Goal: Task Accomplishment & Management: Complete application form

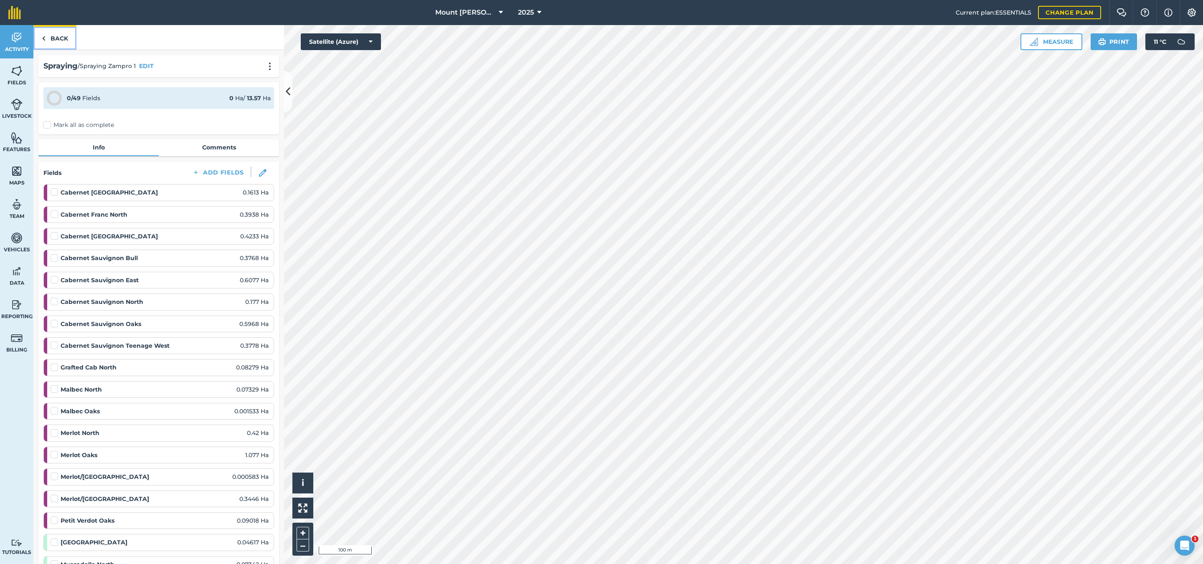
click at [54, 34] on link "Back" at bounding box center [54, 37] width 43 height 25
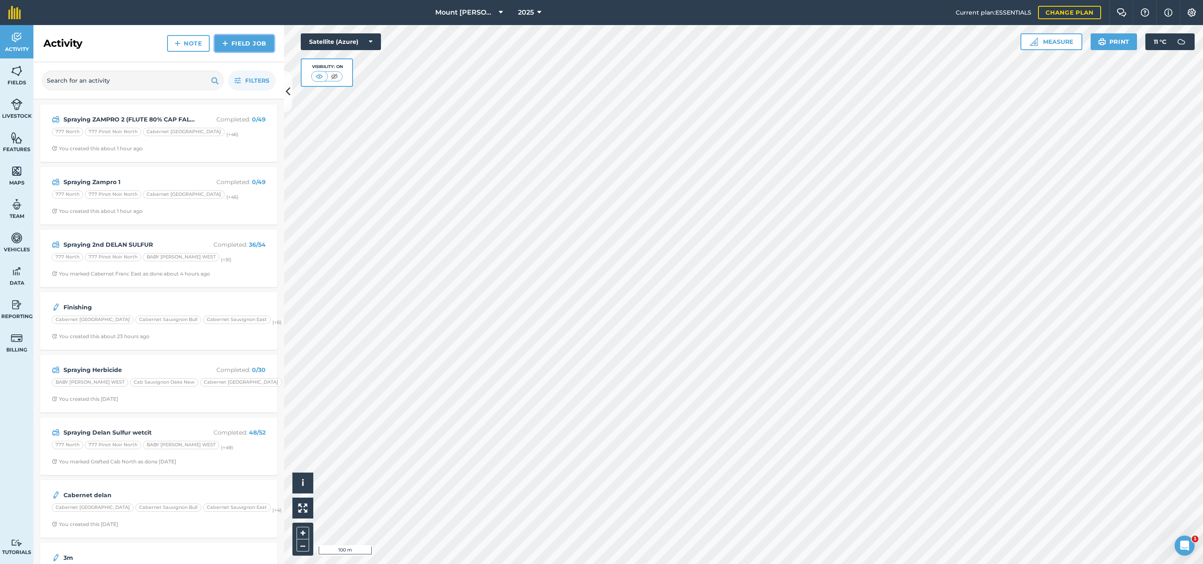
click at [242, 39] on link "Field Job" at bounding box center [244, 43] width 59 height 17
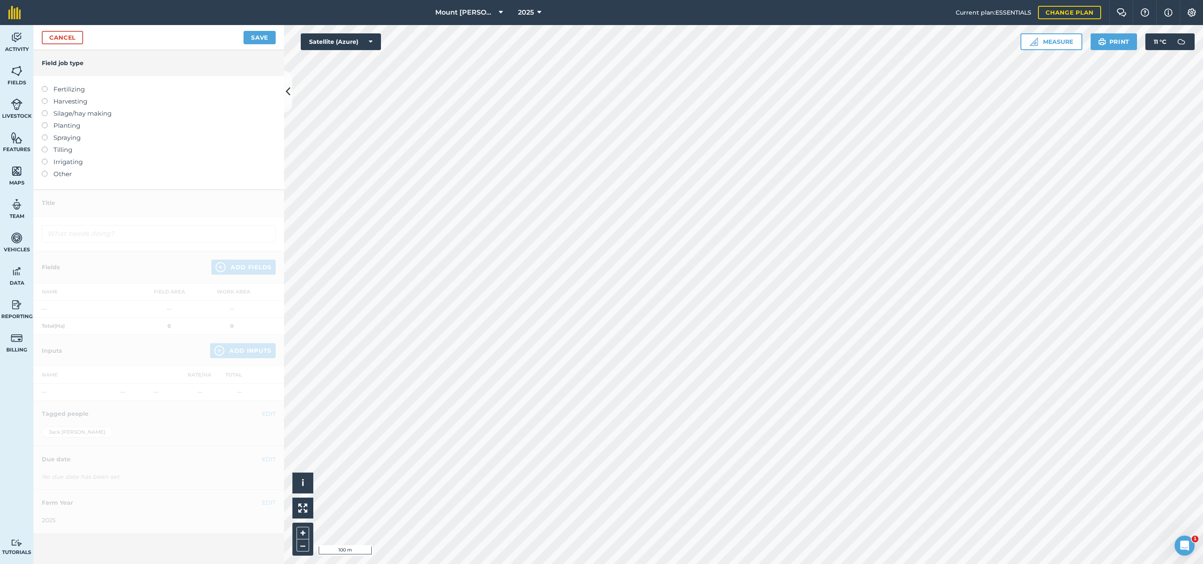
click at [69, 139] on label "Spraying" at bounding box center [159, 138] width 234 height 10
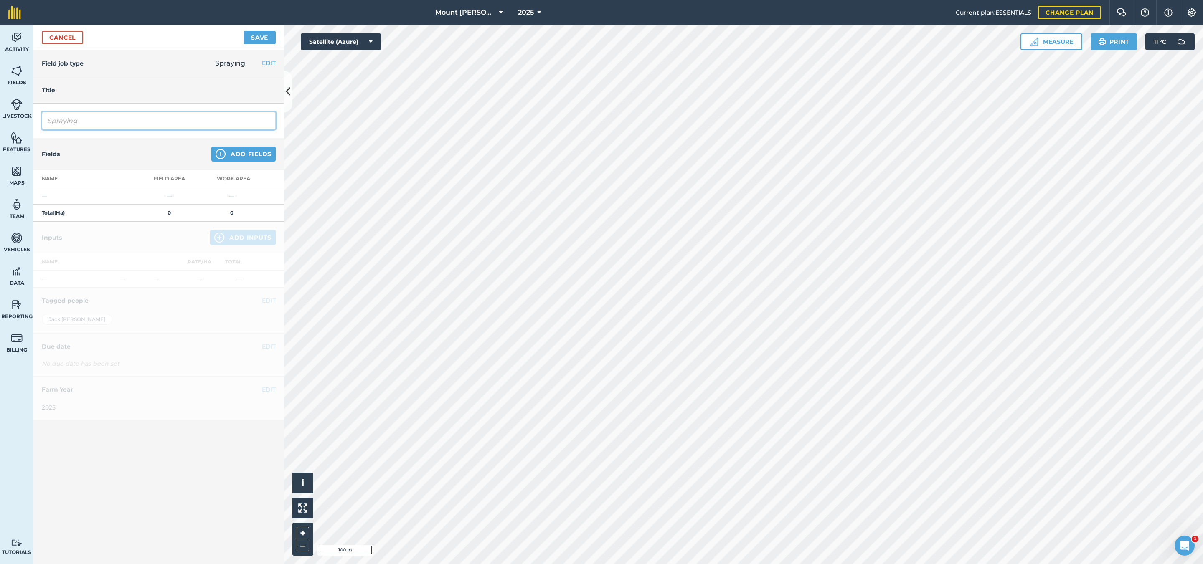
click at [74, 129] on input "Spraying" at bounding box center [159, 121] width 234 height 18
type input "Spraying Tribase Sulfur"
click at [240, 151] on button "Add Fields" at bounding box center [243, 154] width 64 height 15
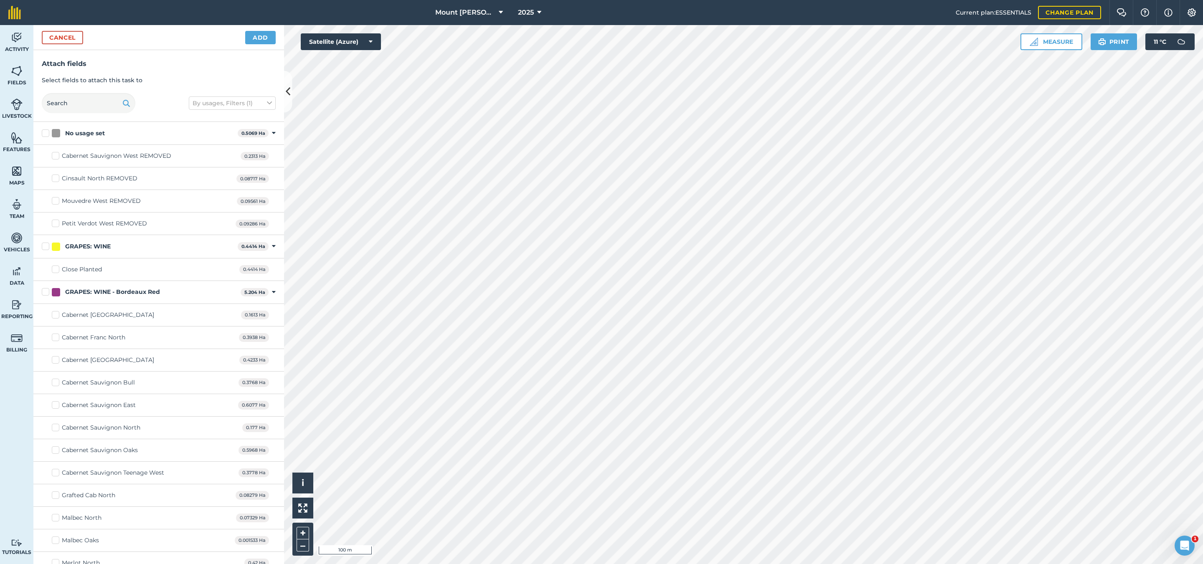
click at [42, 248] on label "GRAPES: WINE" at bounding box center [138, 246] width 192 height 9
click at [42, 248] on input "GRAPES: WINE" at bounding box center [44, 244] width 5 height 5
checkbox input "true"
click at [47, 292] on label "GRAPES: WINE - Bordeaux Red" at bounding box center [139, 292] width 195 height 9
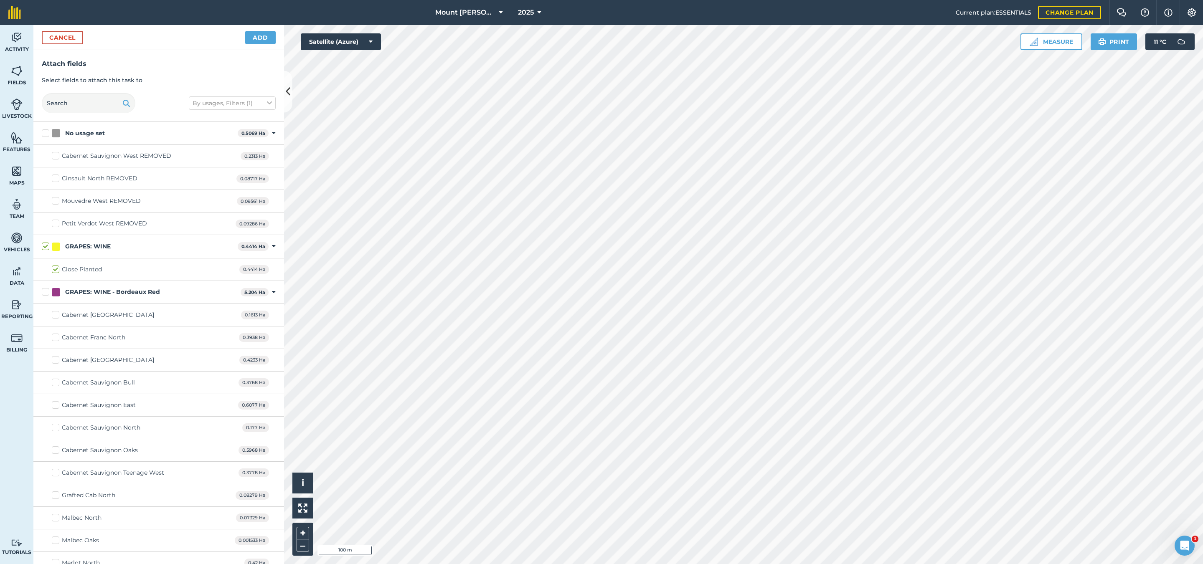
click at [47, 292] on input "GRAPES: WINE - Bordeaux Red" at bounding box center [44, 290] width 5 height 5
checkbox input "true"
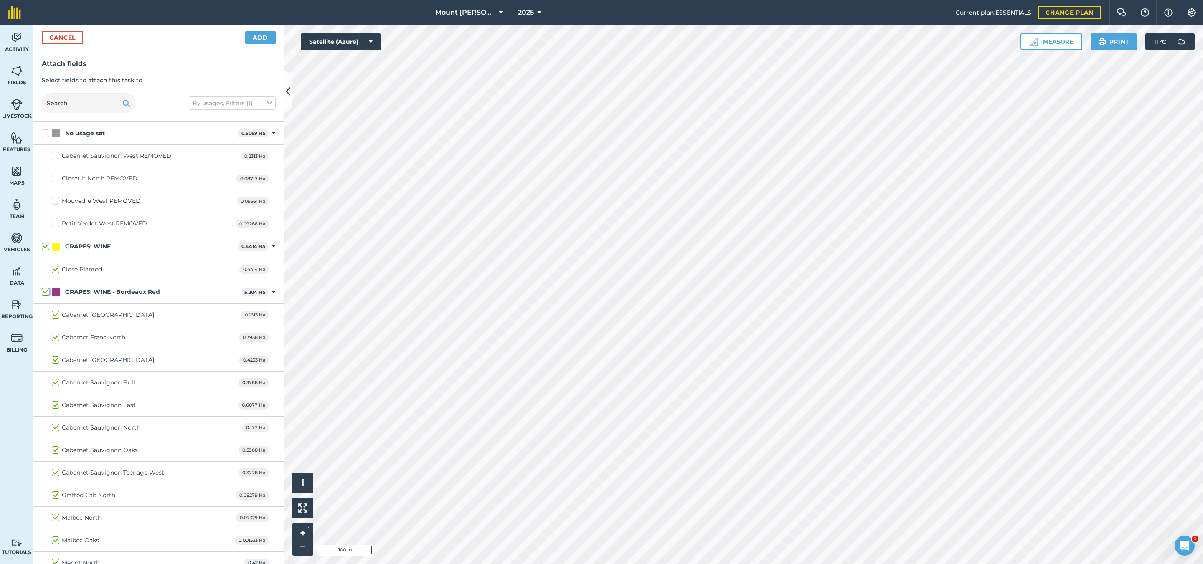
checkbox input "true"
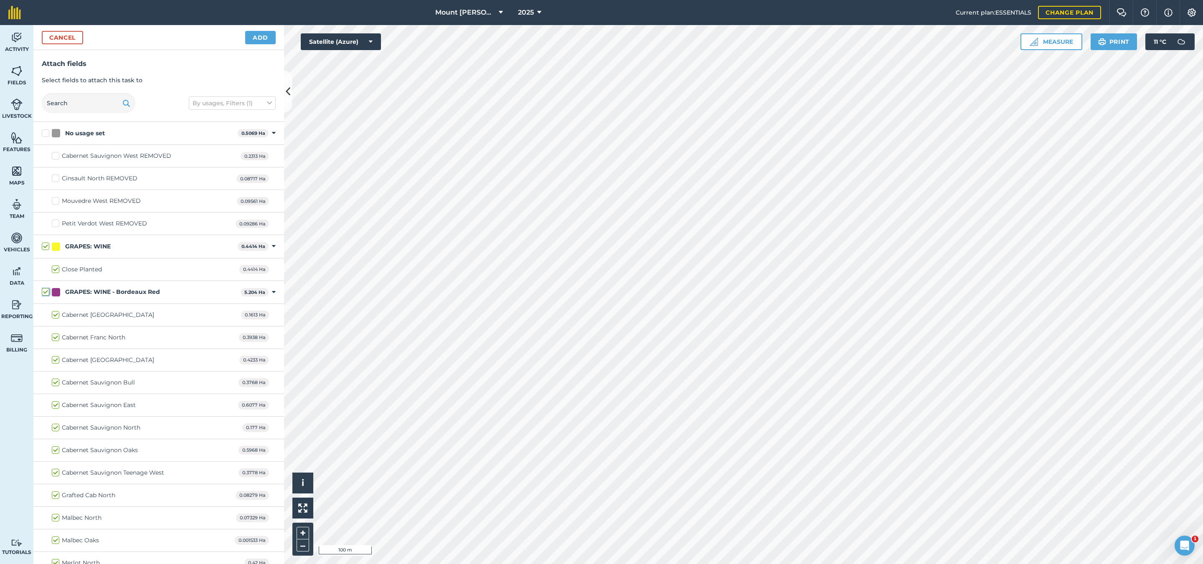
checkbox input "true"
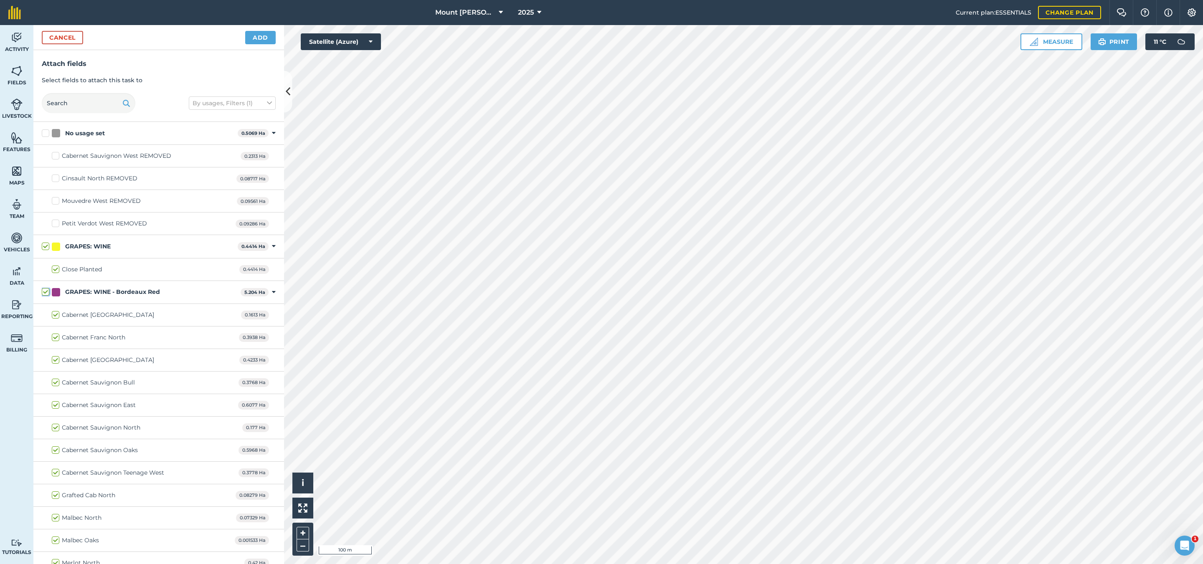
checkbox input "true"
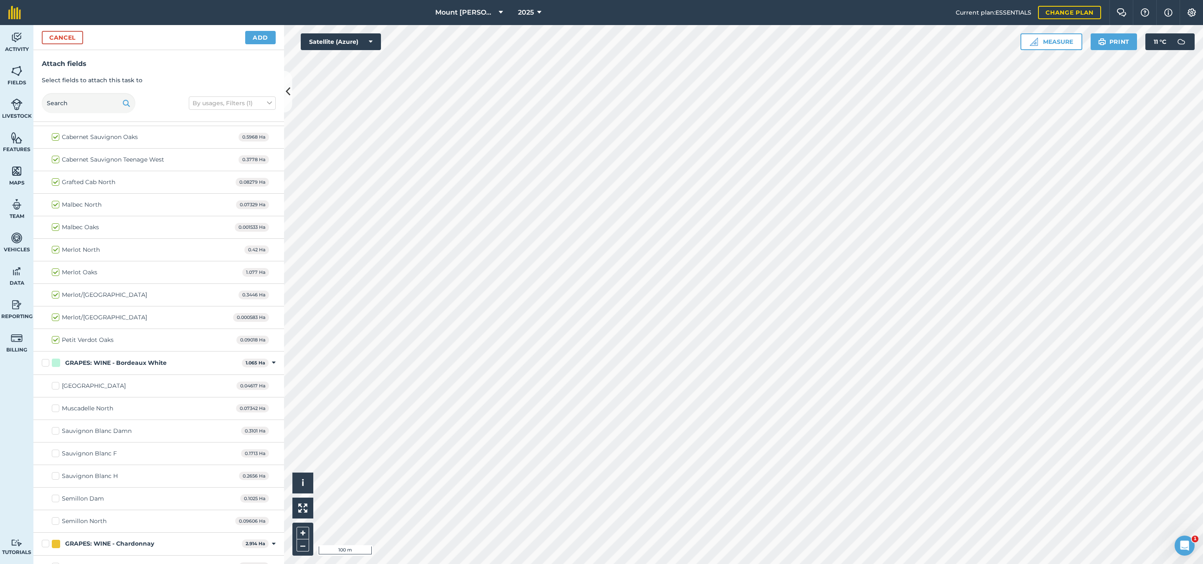
click at [45, 367] on label "GRAPES: WINE - Bordeaux White" at bounding box center [140, 363] width 197 height 9
click at [45, 364] on input "GRAPES: WINE - Bordeaux White" at bounding box center [44, 361] width 5 height 5
checkbox input "true"
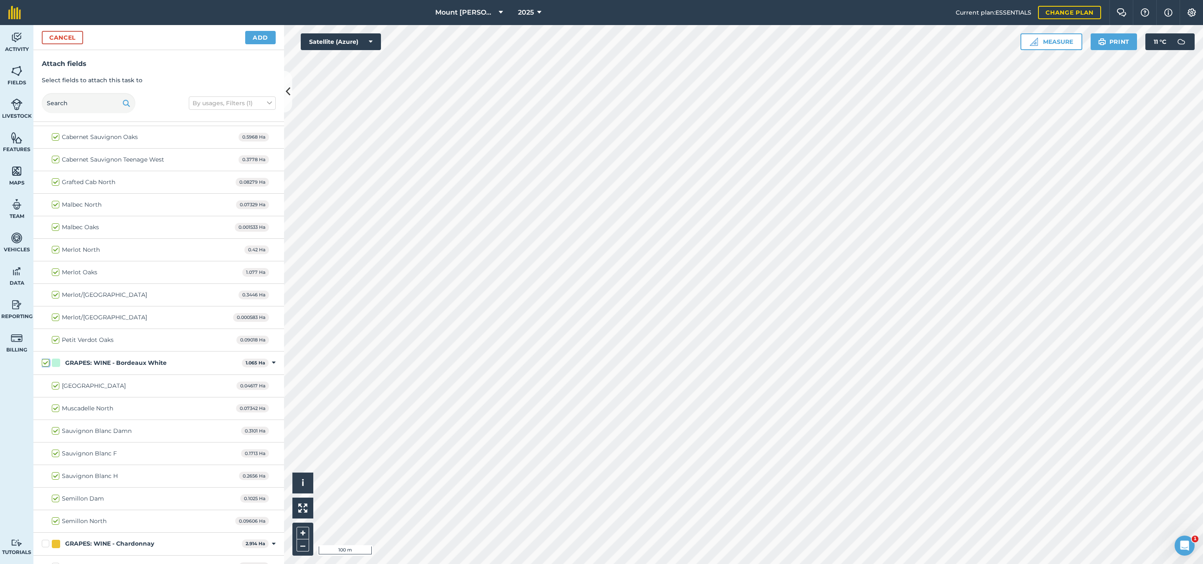
checkbox input "true"
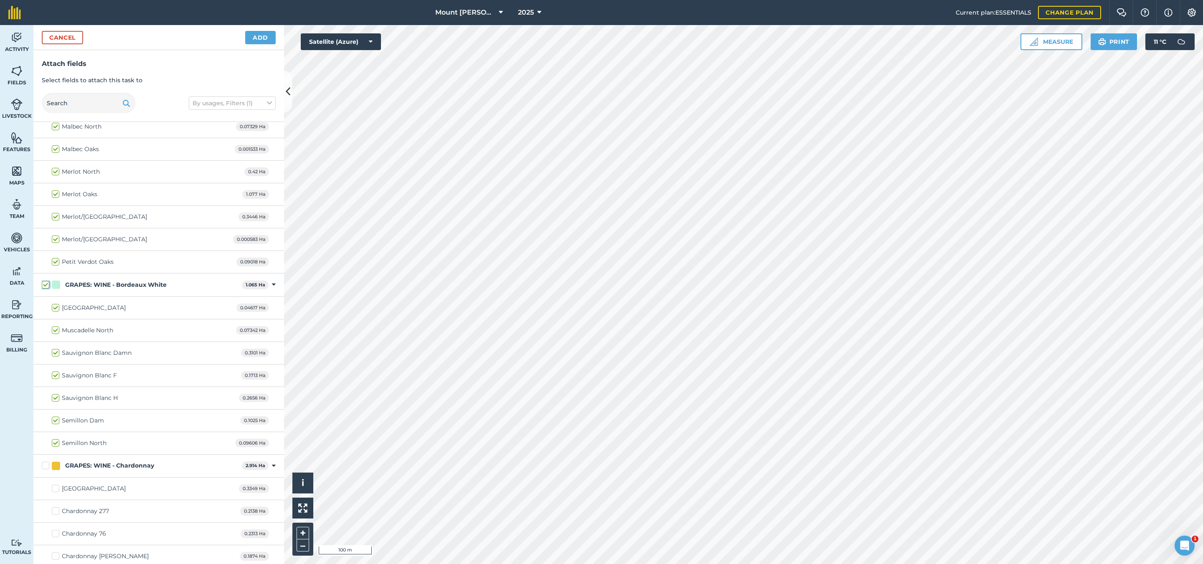
scroll to position [501, 0]
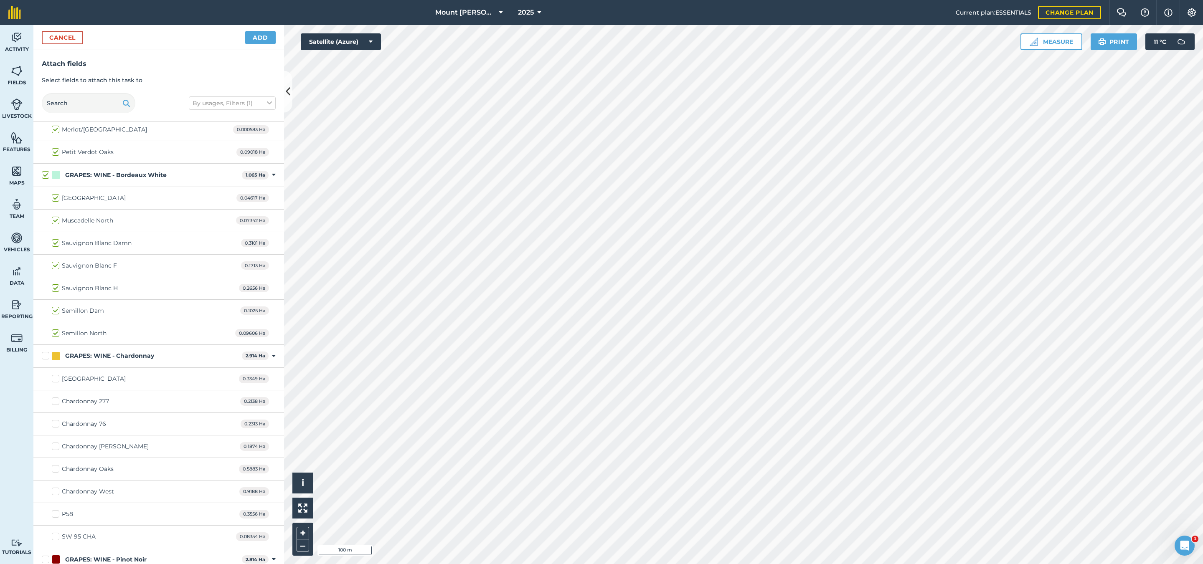
click at [109, 245] on div "Sauvignon Blanc Damn" at bounding box center [97, 243] width 70 height 9
click at [57, 244] on input "Sauvignon Blanc Damn" at bounding box center [54, 241] width 5 height 5
checkbox input "false"
click at [94, 315] on div "Semillon Dam" at bounding box center [83, 310] width 42 height 9
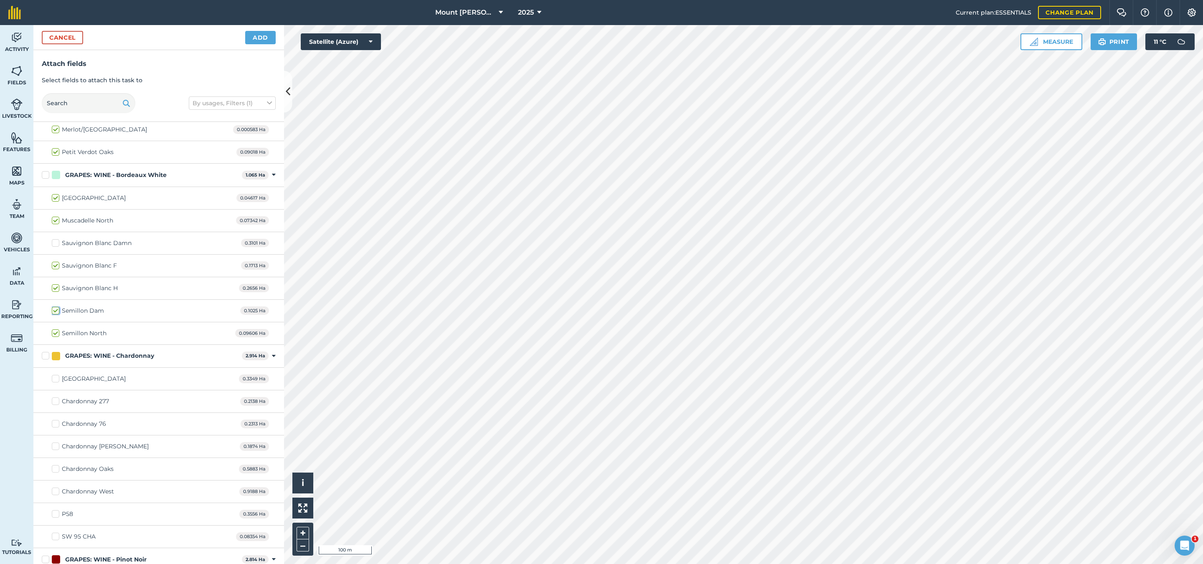
click at [57, 312] on input "Semillon Dam" at bounding box center [54, 308] width 5 height 5
checkbox input "false"
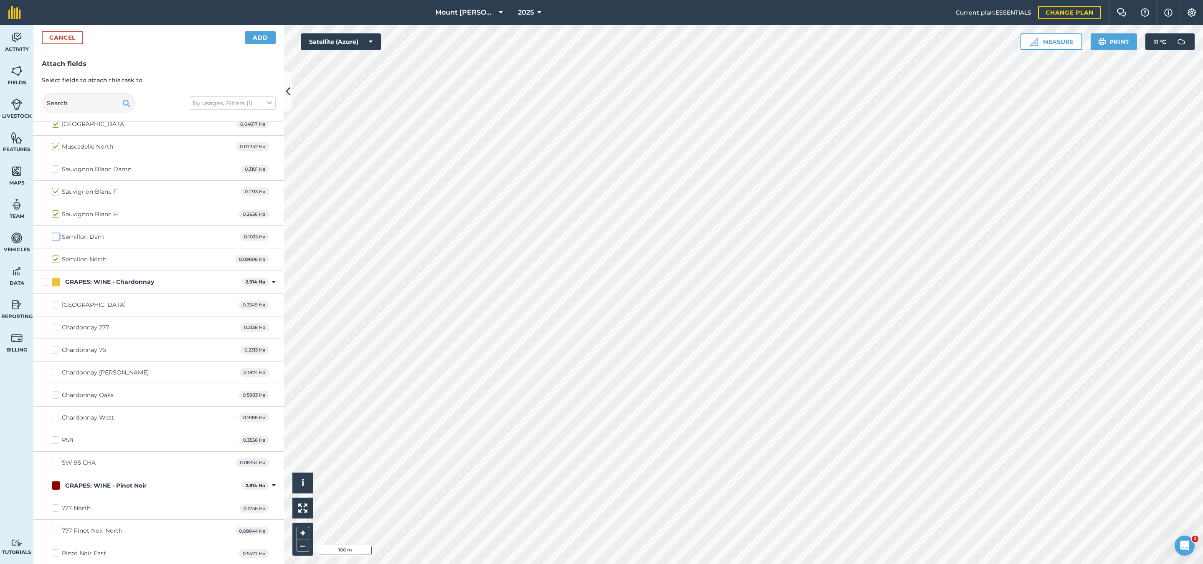
scroll to position [626, 0]
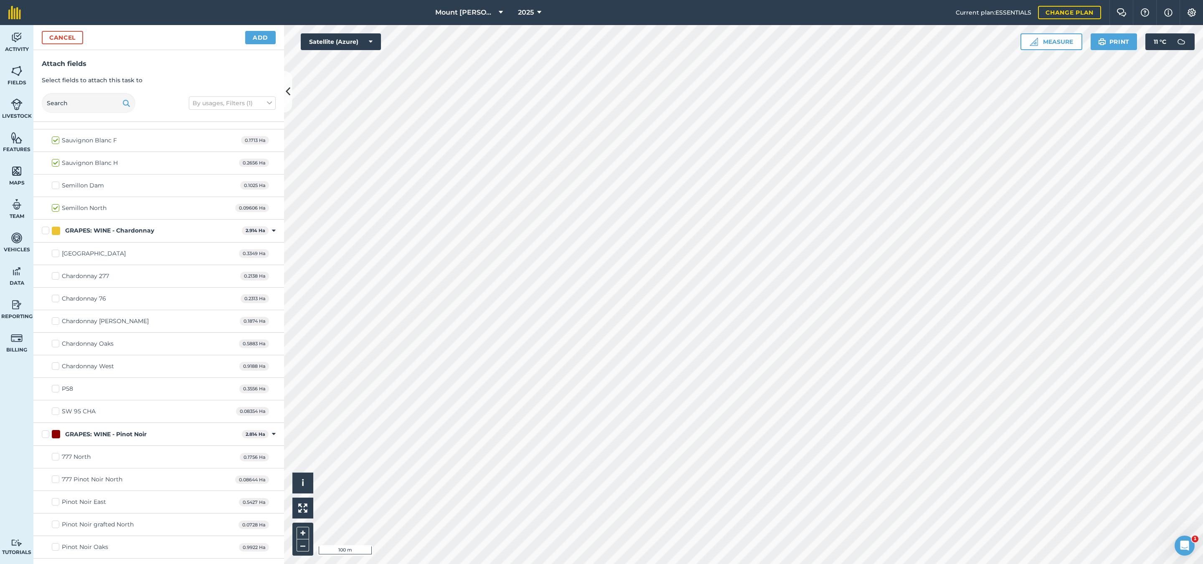
click at [131, 230] on div "No usage set 0.5069 Ha Toggle showing No usage set fields Cabernet Sauvignon We…" at bounding box center [158, 299] width 251 height 1607
click at [143, 229] on div "GRAPES: WINE - Chardonnay 2.914 Ha Toggle showing GRAPES: WINE - Chardonnay fie…" at bounding box center [158, 231] width 251 height 23
click at [147, 235] on div "GRAPES: WINE - Chardonnay" at bounding box center [109, 230] width 89 height 9
click at [47, 232] on input "GRAPES: WINE - Chardonnay" at bounding box center [44, 228] width 5 height 5
checkbox input "true"
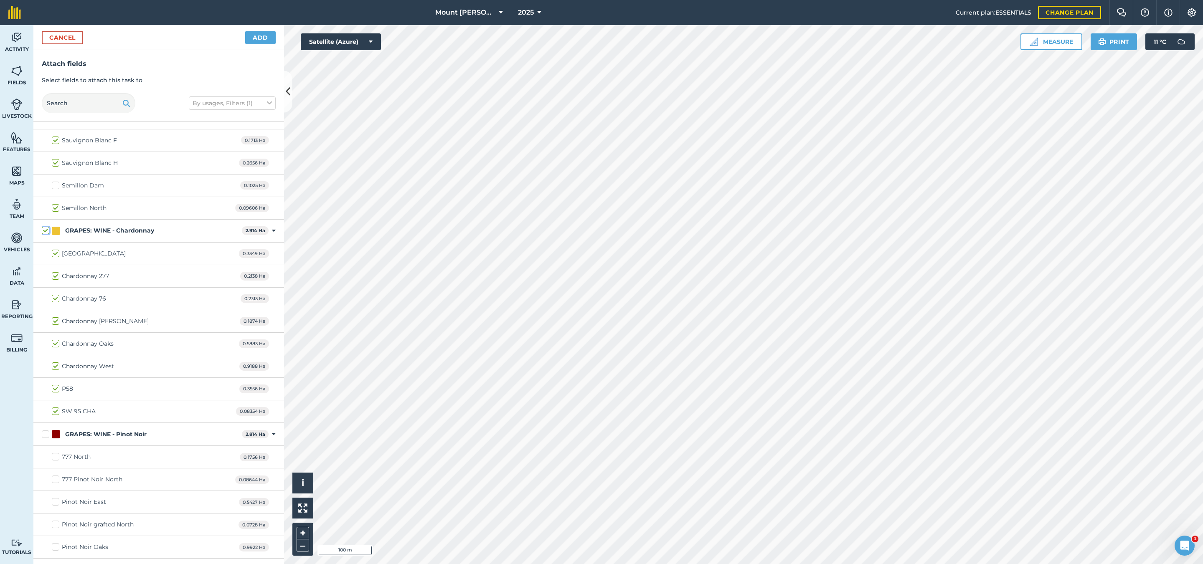
checkbox input "true"
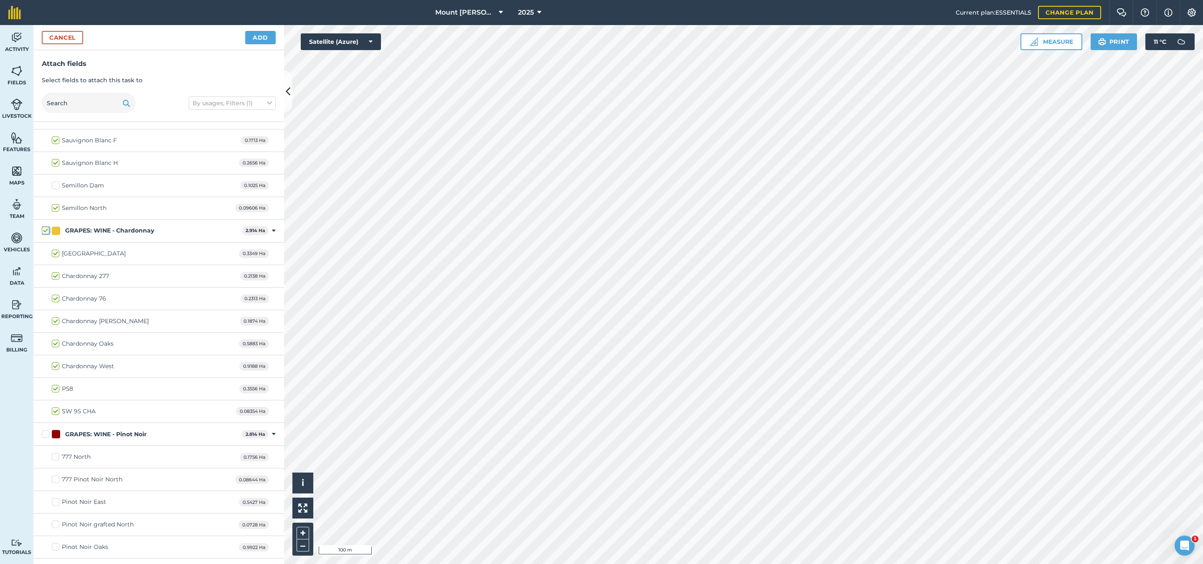
checkbox input "true"
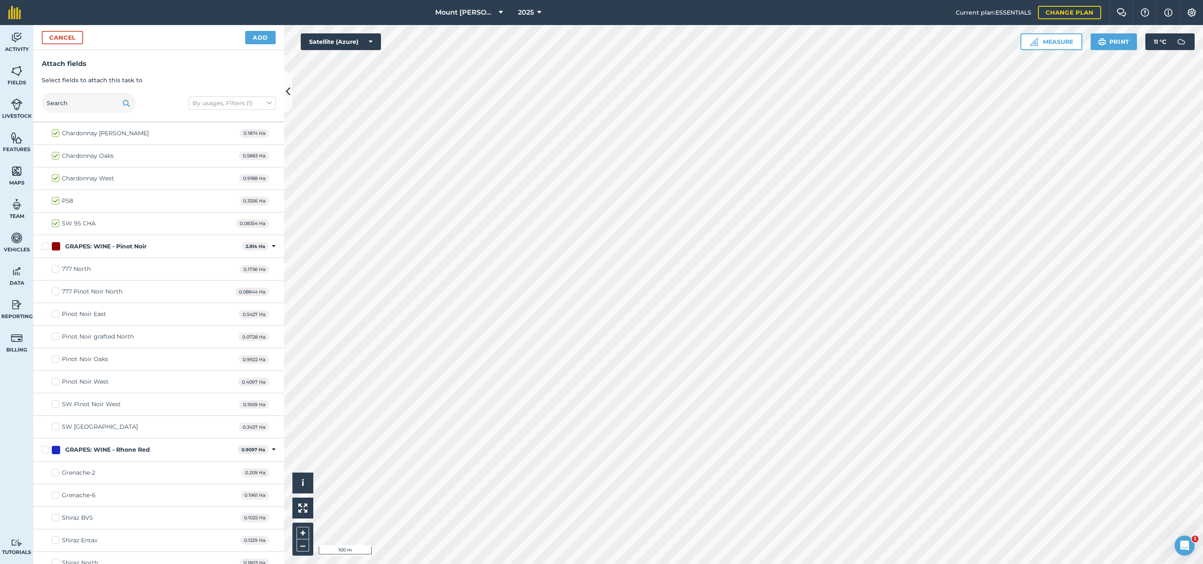
click at [127, 251] on div "GRAPES: WINE - Pinot Noir" at bounding box center [105, 246] width 81 height 9
click at [47, 248] on input "GRAPES: WINE - Pinot Noir" at bounding box center [44, 244] width 5 height 5
checkbox input "true"
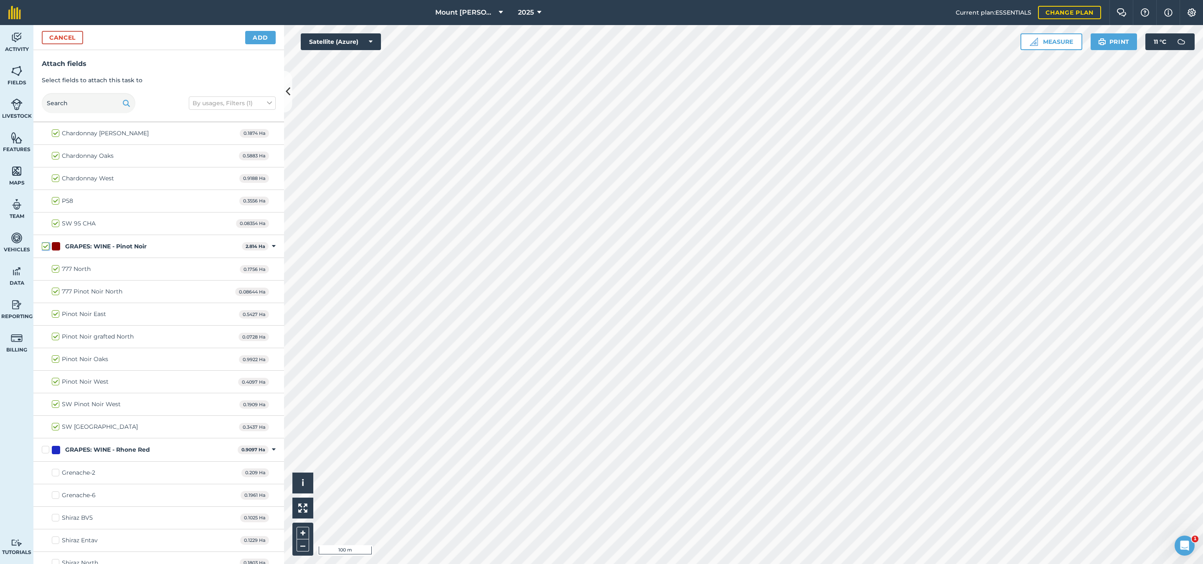
checkbox input "true"
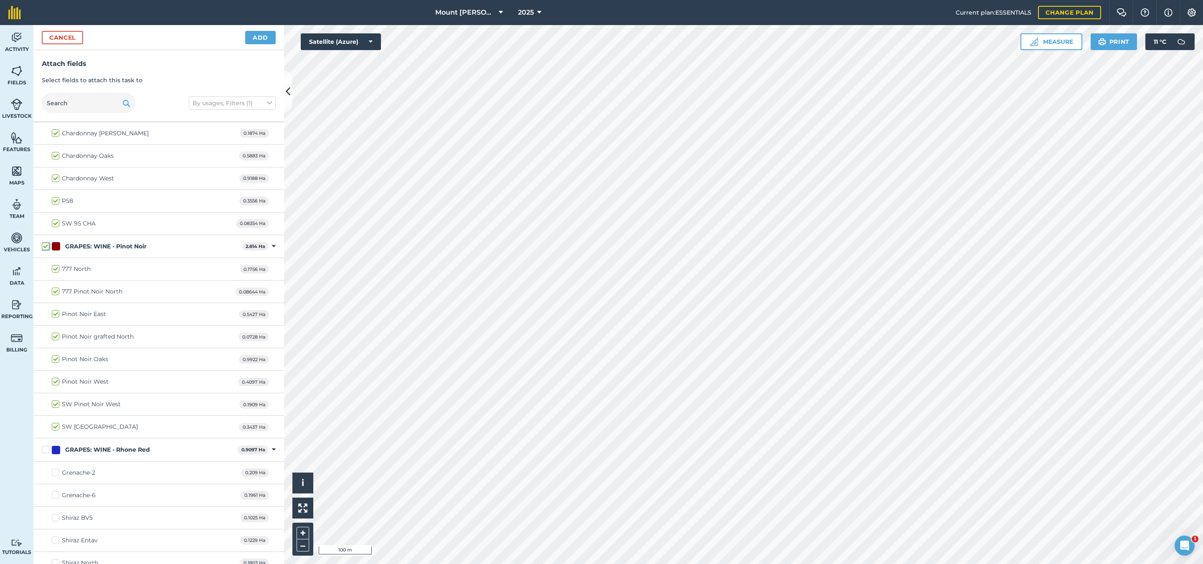
checkbox input "true"
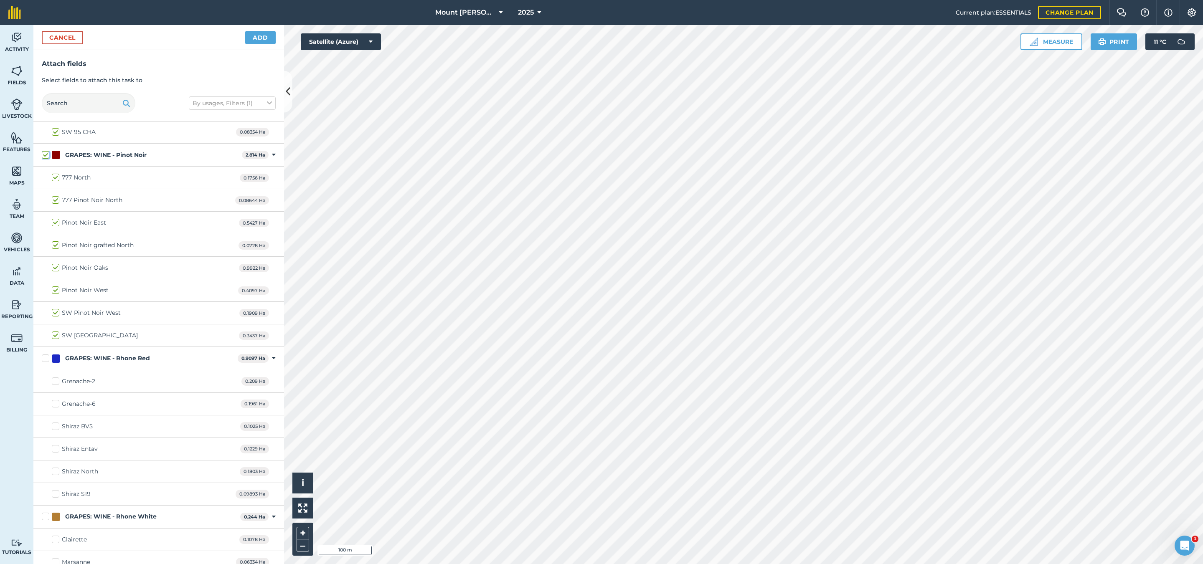
scroll to position [1002, 0]
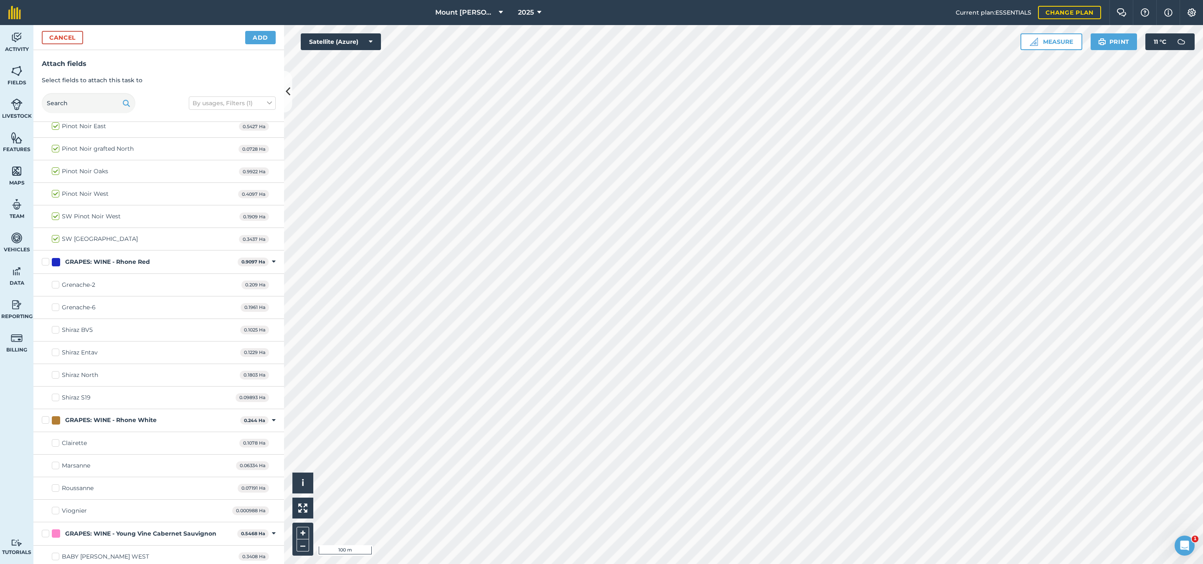
click at [122, 266] on div "GRAPES: WINE - Rhone Red" at bounding box center [107, 262] width 85 height 9
click at [47, 263] on input "GRAPES: WINE - Rhone Red" at bounding box center [44, 260] width 5 height 5
checkbox input "true"
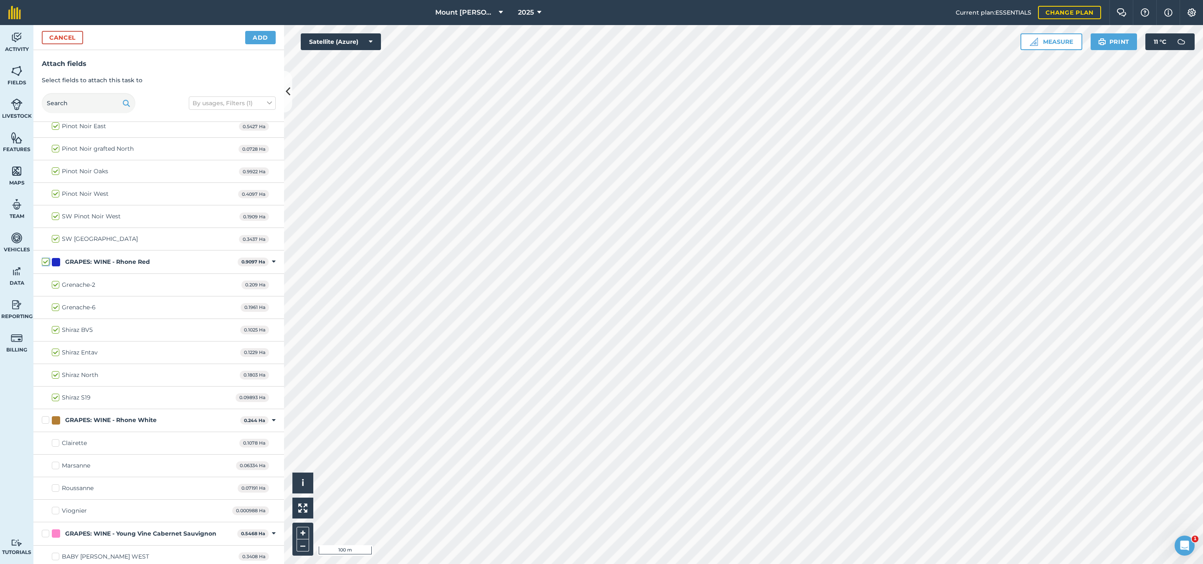
checkbox input "true"
click at [129, 425] on div "GRAPES: WINE - Rhone White" at bounding box center [110, 420] width 91 height 9
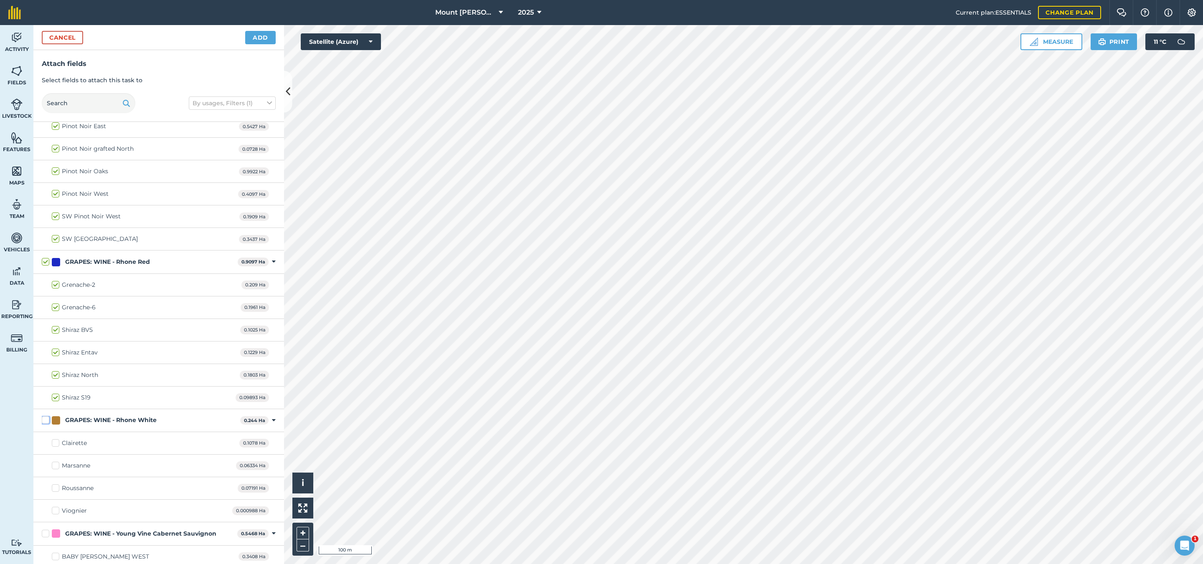
click at [47, 421] on input "GRAPES: WINE - Rhone White" at bounding box center [44, 418] width 5 height 5
checkbox input "true"
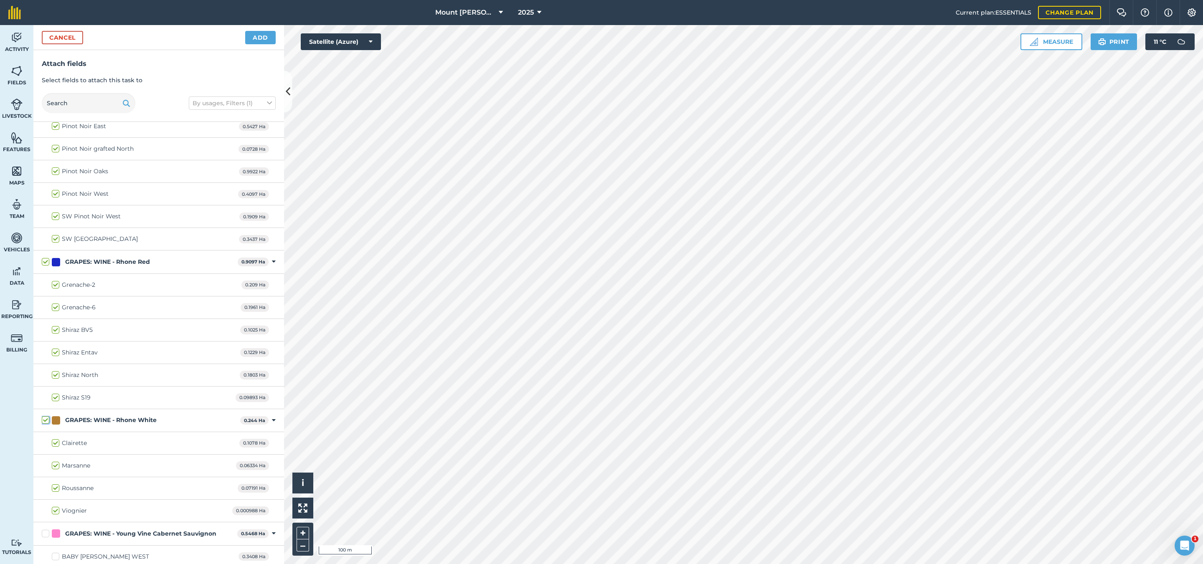
checkbox input "true"
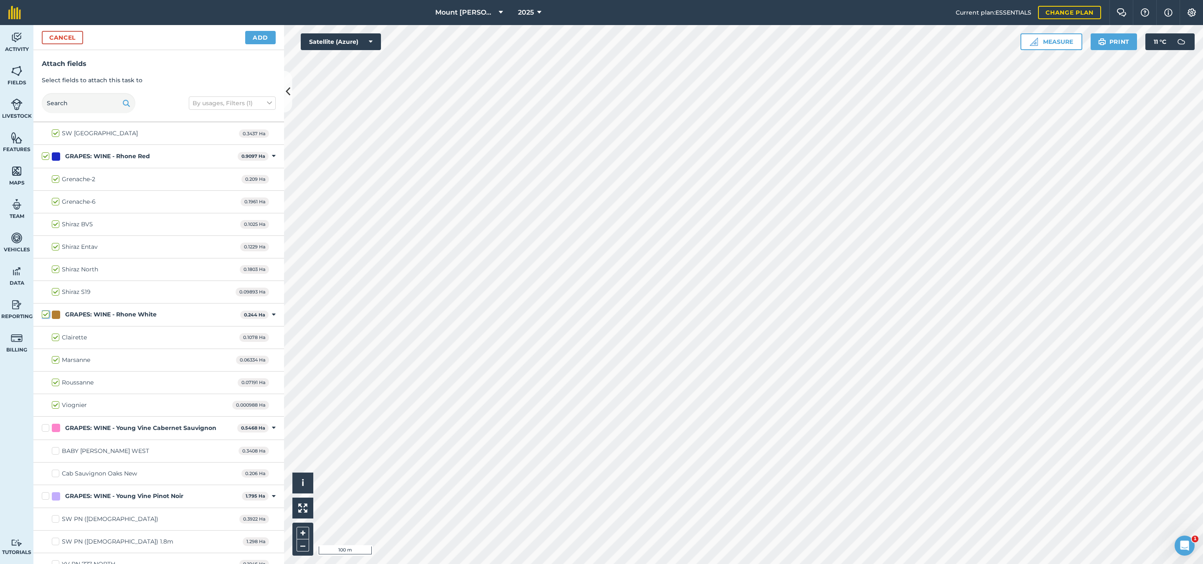
scroll to position [1178, 0]
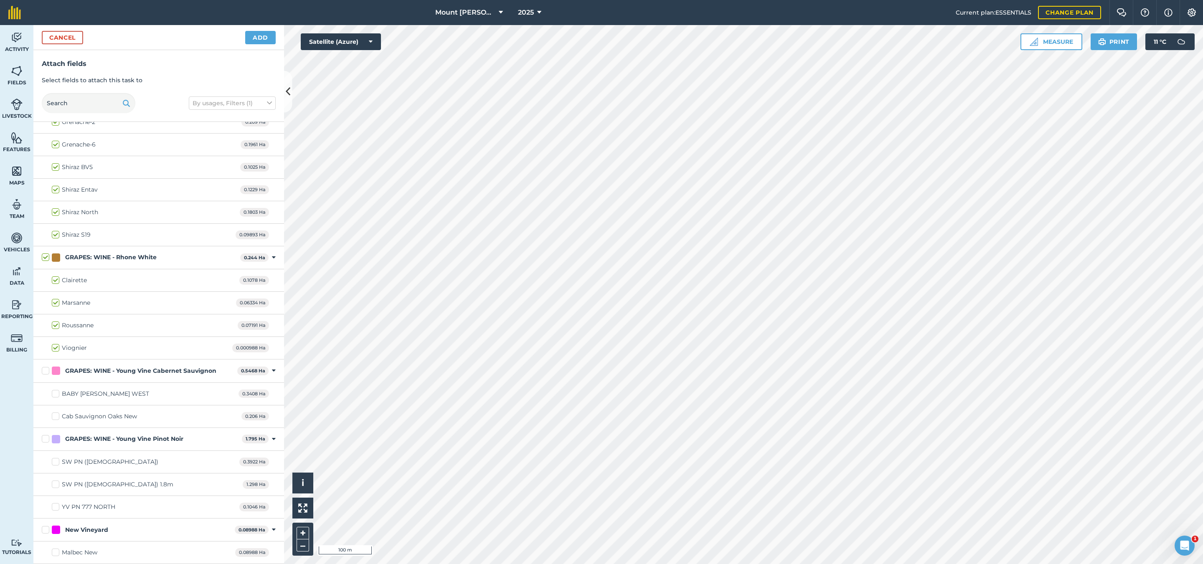
click at [143, 367] on div "GRAPES: WINE - Young Vine Cabernet Sauvignon" at bounding box center [140, 371] width 151 height 9
click at [47, 367] on input "GRAPES: WINE - Young Vine Cabernet Sauvignon" at bounding box center [44, 369] width 5 height 5
checkbox input "true"
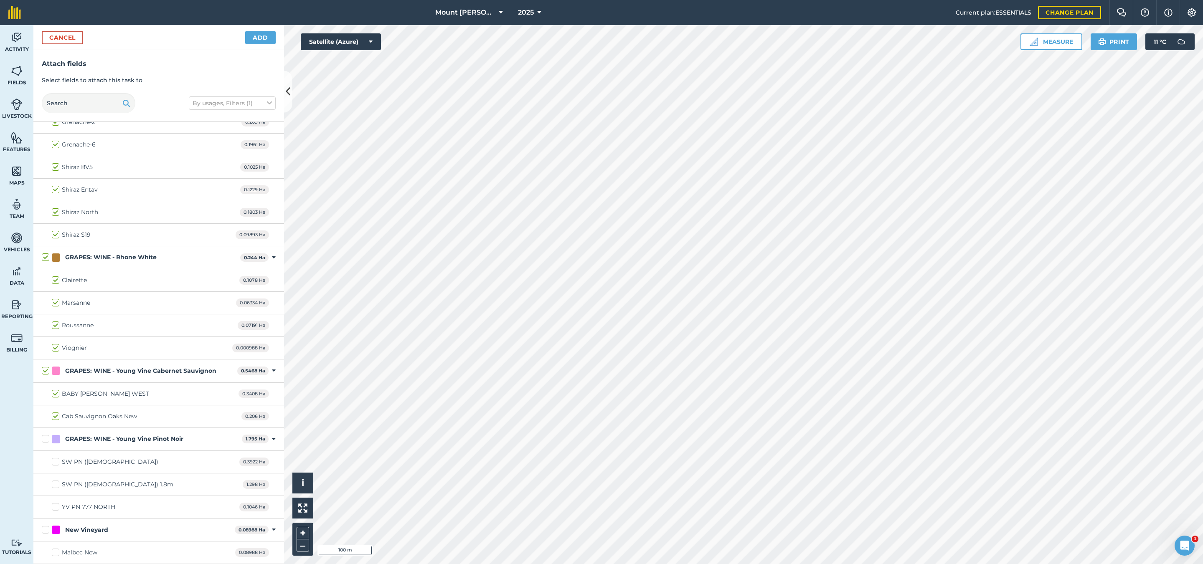
click at [145, 435] on div "GRAPES: WINE - Young Vine Pinot Noir" at bounding box center [124, 439] width 118 height 9
click at [47, 435] on input "GRAPES: WINE - Young Vine Pinot Noir" at bounding box center [44, 437] width 5 height 5
checkbox input "true"
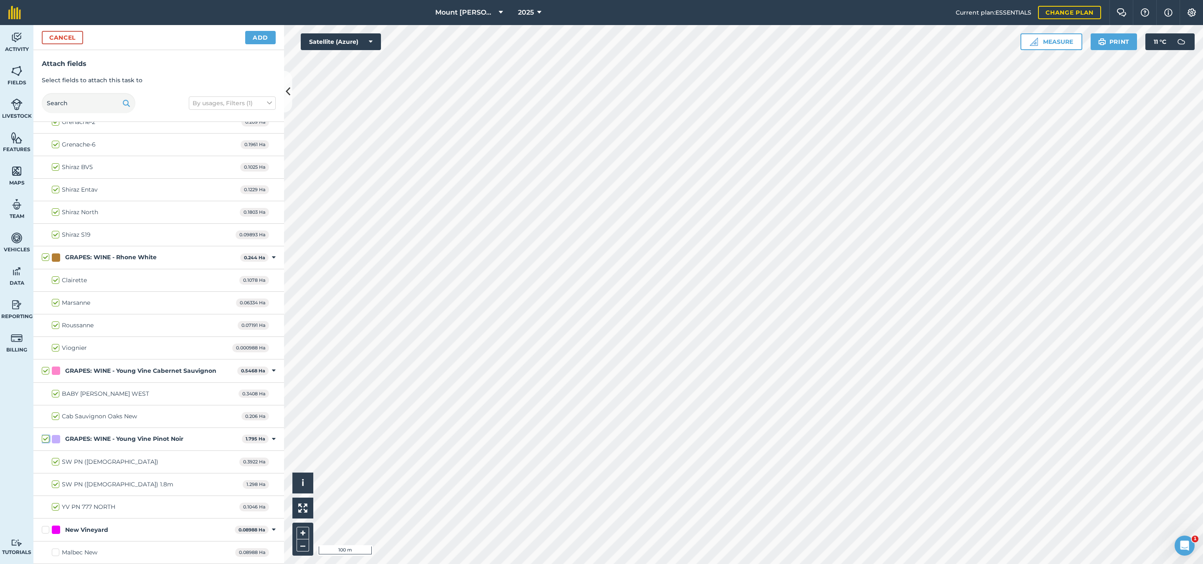
checkbox input "true"
click at [103, 528] on div "New Vineyard" at bounding box center [86, 530] width 43 height 9
click at [47, 528] on input "New Vineyard" at bounding box center [44, 528] width 5 height 5
checkbox input "true"
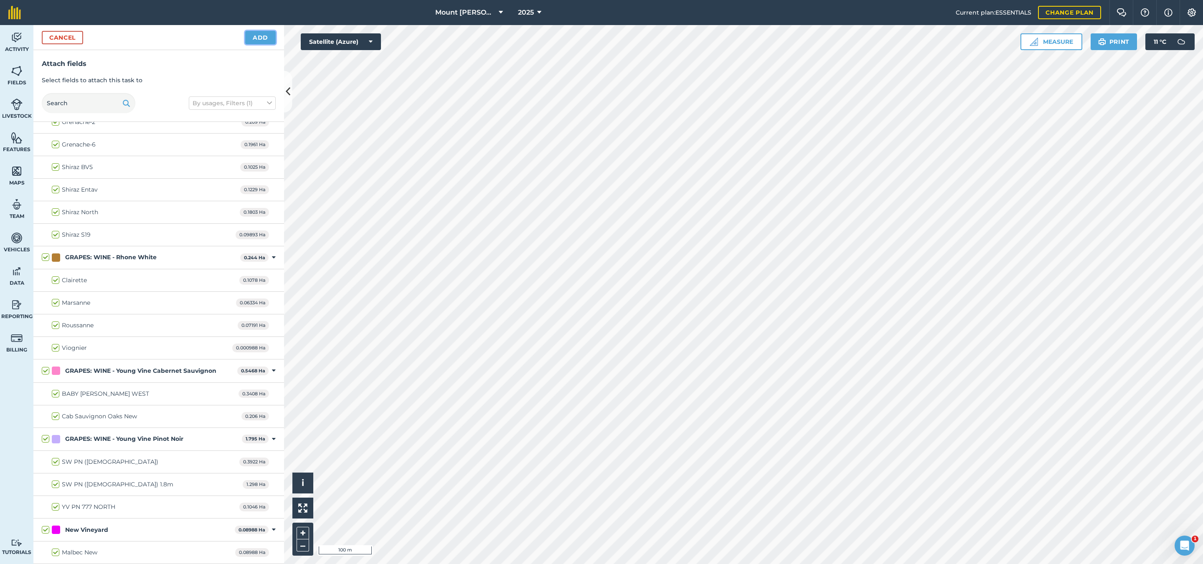
click at [264, 34] on button "Add" at bounding box center [260, 37] width 30 height 13
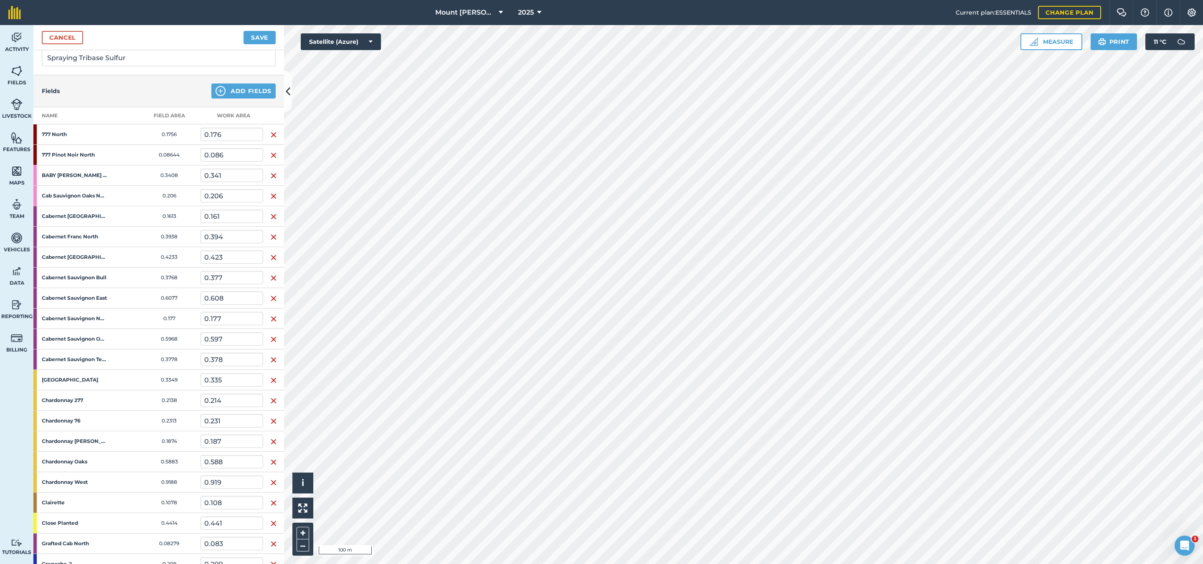
scroll to position [63, 0]
click at [256, 33] on button "Save" at bounding box center [259, 37] width 32 height 13
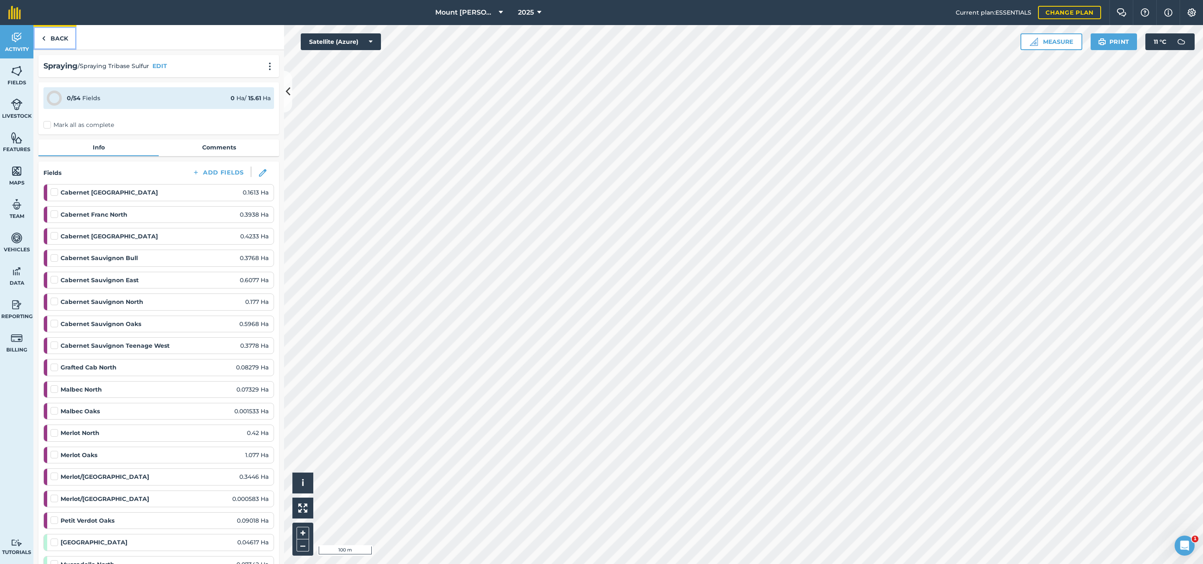
click at [64, 39] on link "Back" at bounding box center [54, 37] width 43 height 25
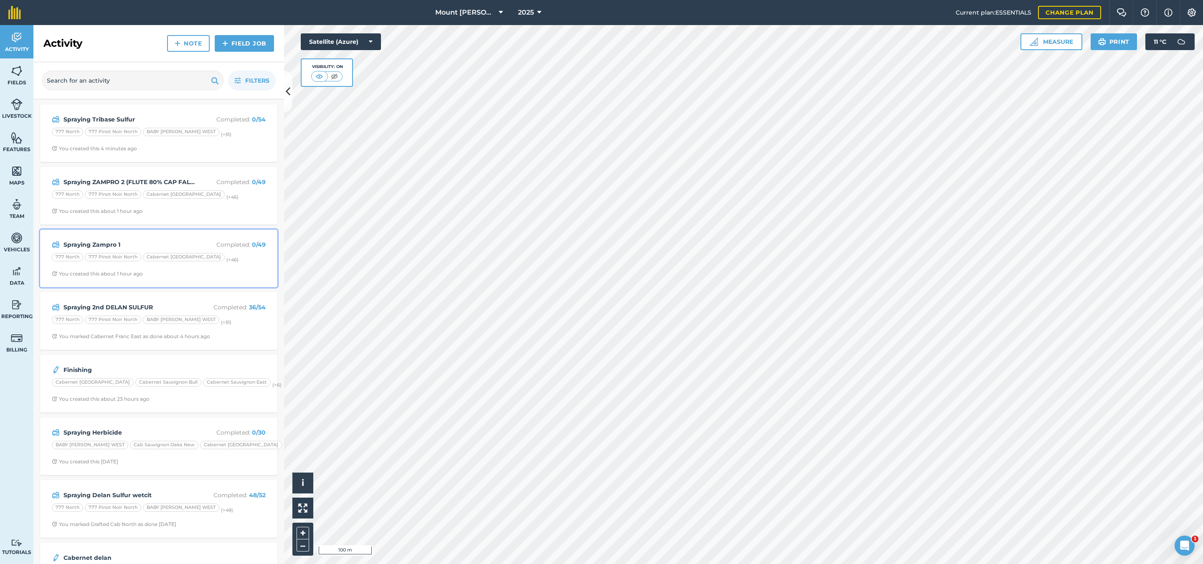
click at [159, 241] on div "Spraying Zampro 1 Completed : 0 / 49 777 North 777 Pinot Noir [GEOGRAPHIC_DATA]…" at bounding box center [158, 259] width 227 height 48
